Goal: Task Accomplishment & Management: Use online tool/utility

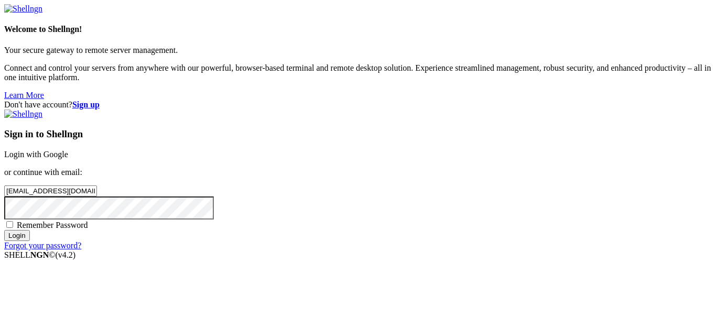
type input "[EMAIL_ADDRESS][DOMAIN_NAME]"
click at [4, 230] on input "Login" at bounding box center [17, 235] width 26 height 11
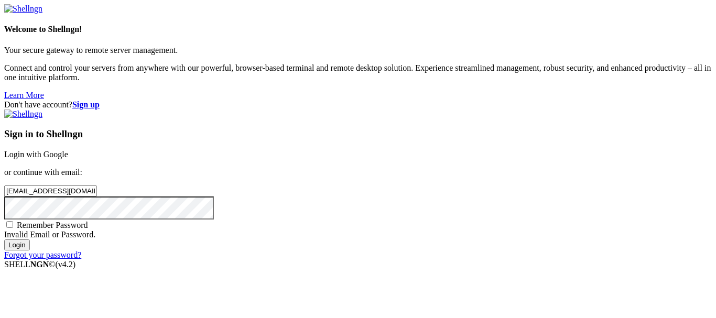
click at [4, 239] on input "Login" at bounding box center [17, 244] width 26 height 11
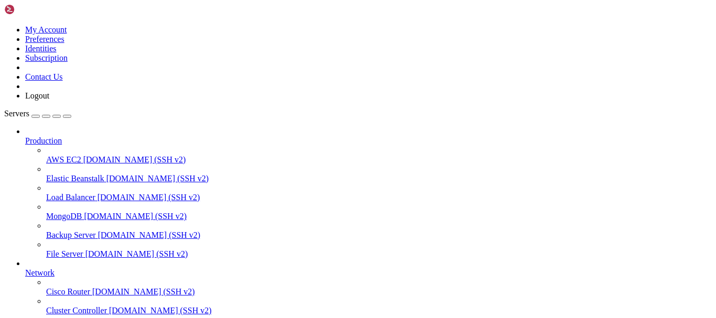
scroll to position [101, 0]
drag, startPoint x: 119, startPoint y: 834, endPoint x: 92, endPoint y: 810, distance: 35.6
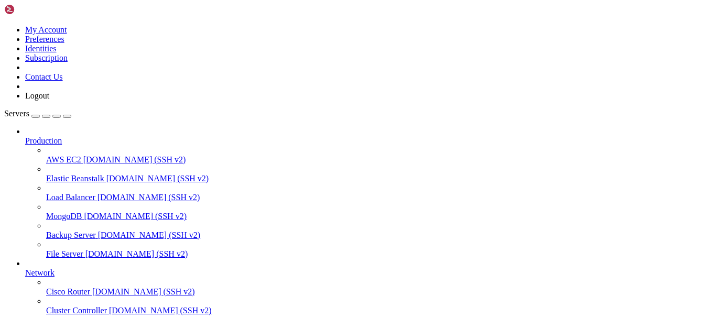
drag, startPoint x: 105, startPoint y: 826, endPoint x: 13, endPoint y: 678, distance: 174.4
